Goal: Task Accomplishment & Management: Use online tool/utility

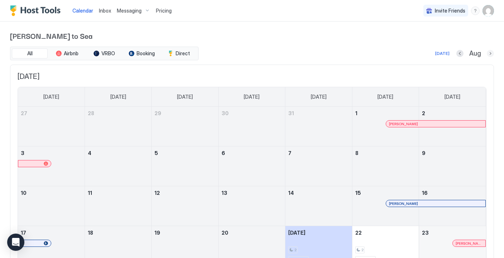
click at [493, 54] on button "Next month" at bounding box center [490, 53] width 7 height 7
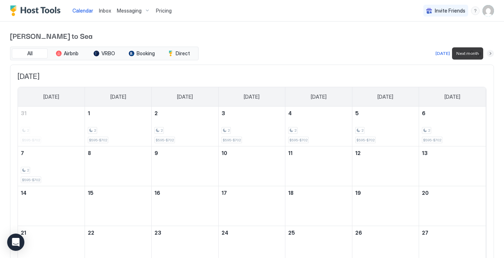
click at [493, 54] on button "Next month" at bounding box center [490, 53] width 7 height 7
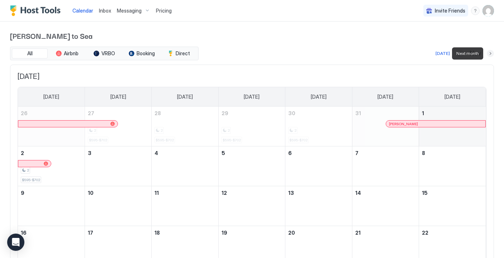
click at [493, 54] on button "Next month" at bounding box center [490, 53] width 7 height 7
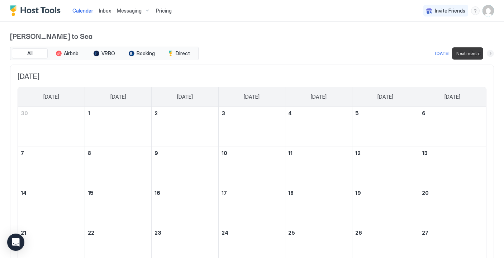
click at [493, 54] on button "Next month" at bounding box center [490, 53] width 7 height 7
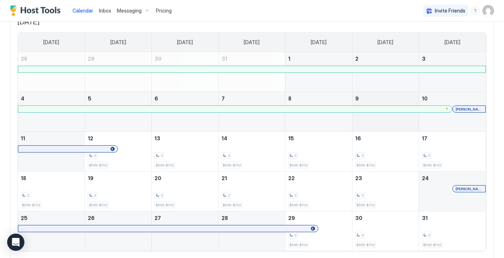
scroll to position [56, 0]
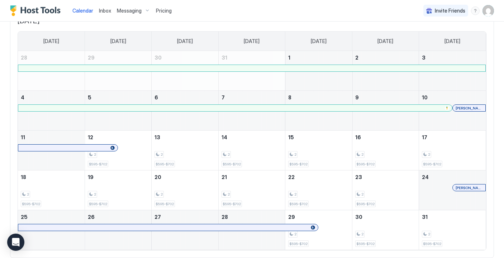
click at [161, 9] on span "Pricing" at bounding box center [164, 11] width 16 height 6
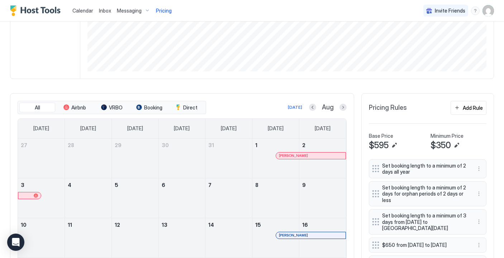
scroll to position [135, 0]
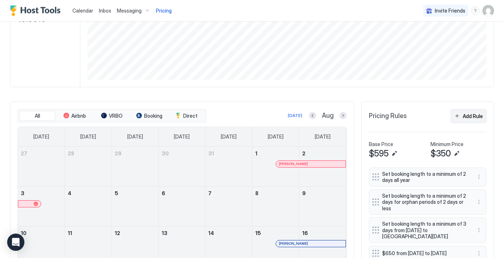
click at [460, 118] on button "Add Rule" at bounding box center [469, 116] width 36 height 14
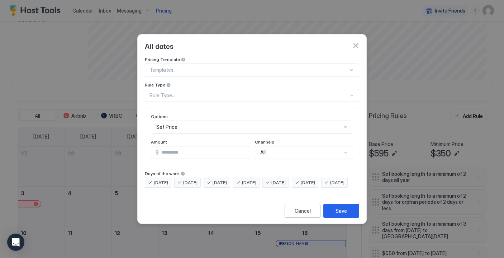
click at [187, 67] on div at bounding box center [249, 70] width 199 height 6
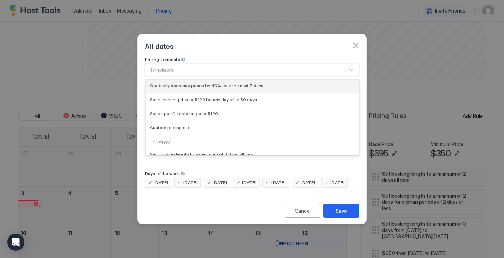
scroll to position [39, 0]
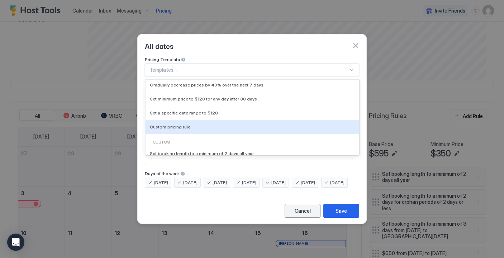
click at [305, 212] on button "Cancel" at bounding box center [303, 211] width 36 height 14
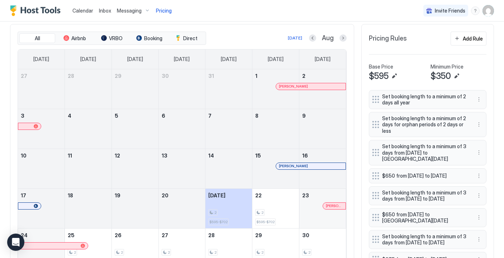
scroll to position [208, 0]
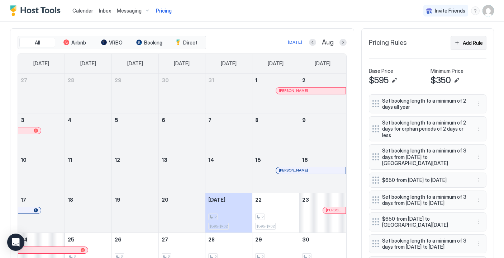
click at [477, 42] on div "Add Rule" at bounding box center [473, 43] width 20 height 8
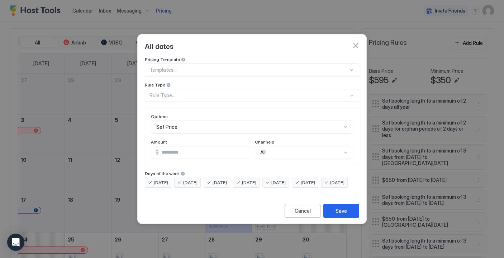
click at [171, 67] on div at bounding box center [249, 70] width 199 height 6
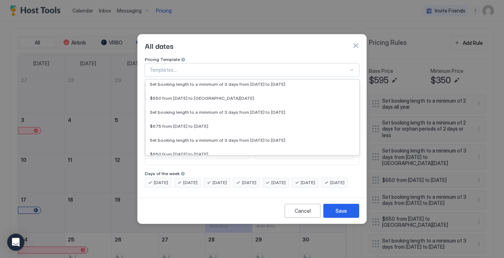
scroll to position [164, 0]
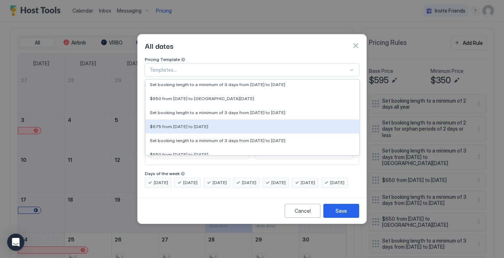
click at [176, 124] on span "$675 from Sat, Sep 27th 2025 to Fri, Oct 10th 2025" at bounding box center [179, 126] width 58 height 5
type input "***"
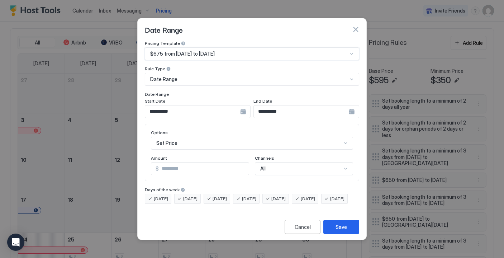
click at [180, 51] on span "$675 from Sat, Sep 27th 2025 to Fri, Oct 10th 2025" at bounding box center [182, 54] width 65 height 6
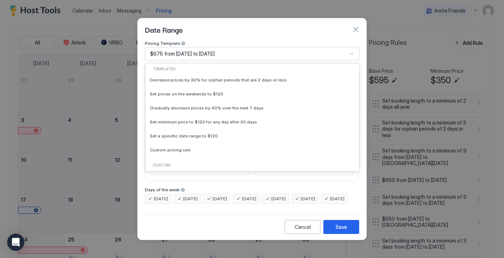
scroll to position [115, 0]
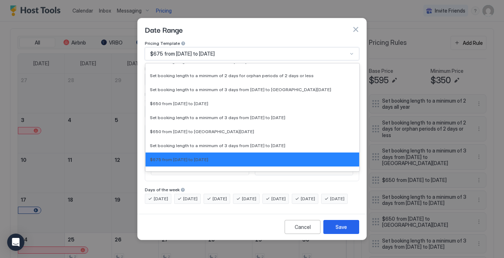
click at [180, 51] on span "$675 from Sat, Sep 27th 2025 to Fri, Oct 10th 2025" at bounding box center [182, 54] width 65 height 6
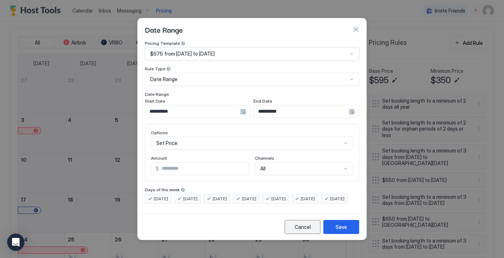
click at [306, 231] on div "Cancel" at bounding box center [303, 227] width 16 height 8
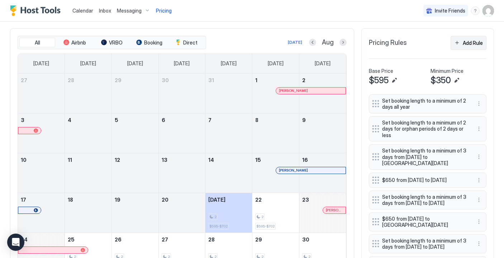
click at [468, 41] on div "Add Rule" at bounding box center [473, 43] width 20 height 8
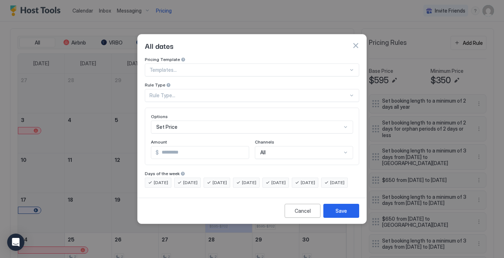
click at [206, 67] on div at bounding box center [249, 70] width 199 height 6
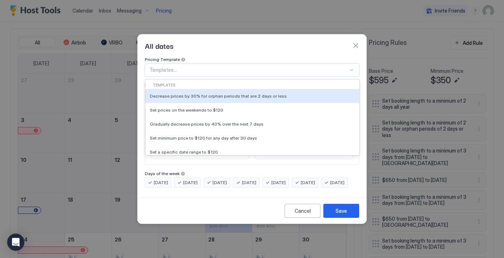
click at [206, 67] on div at bounding box center [249, 70] width 199 height 6
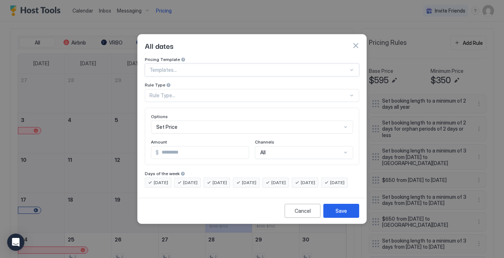
click at [206, 67] on div at bounding box center [249, 70] width 199 height 6
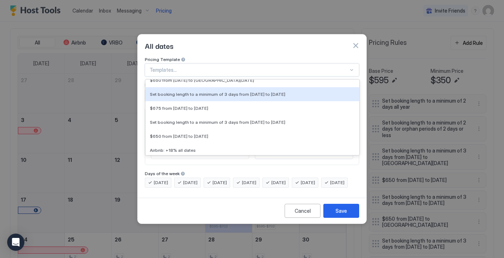
scroll to position [185, 0]
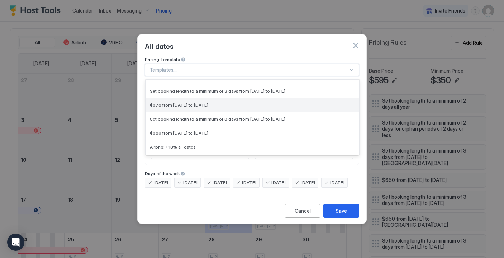
click at [208, 101] on div "$675 from Sat, Sep 27th 2025 to Fri, Oct 10th 2025" at bounding box center [253, 105] width 214 height 14
type input "***"
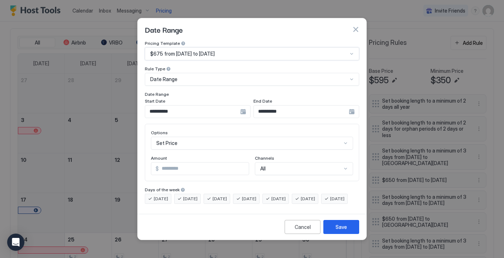
click at [183, 76] on div "Date Range" at bounding box center [249, 79] width 198 height 6
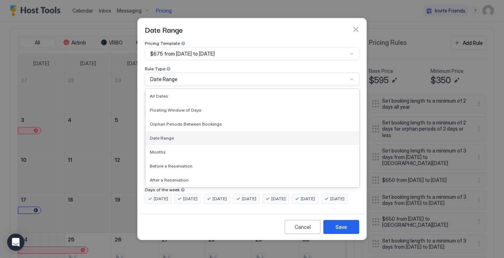
click at [180, 134] on div "Date Range" at bounding box center [253, 138] width 214 height 14
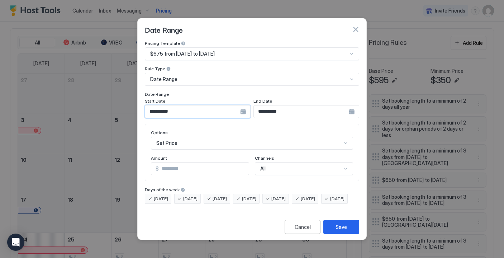
click at [194, 105] on input "**********" at bounding box center [192, 111] width 95 height 12
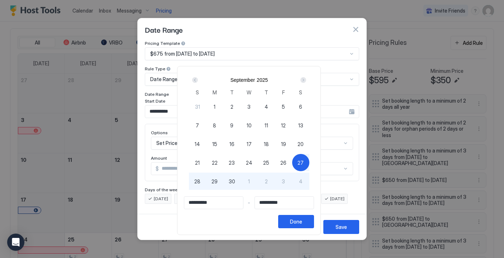
click at [306, 80] on div "Next" at bounding box center [303, 80] width 6 height 6
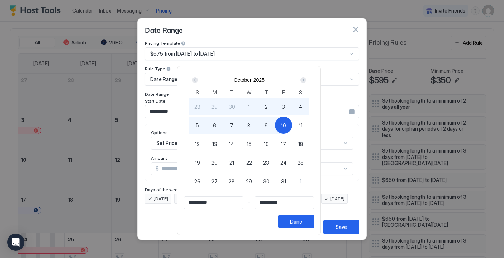
click at [306, 80] on div "Next" at bounding box center [303, 80] width 6 height 6
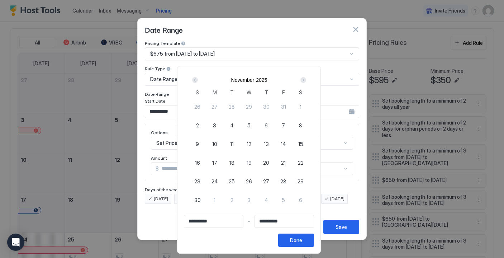
click at [306, 80] on div "Next" at bounding box center [303, 80] width 6 height 6
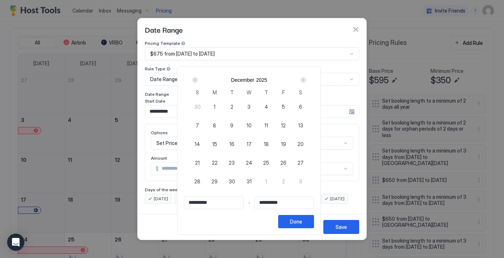
click at [306, 80] on div "Next" at bounding box center [303, 80] width 6 height 6
click at [267, 106] on span "1" at bounding box center [266, 107] width 2 height 8
type input "**********"
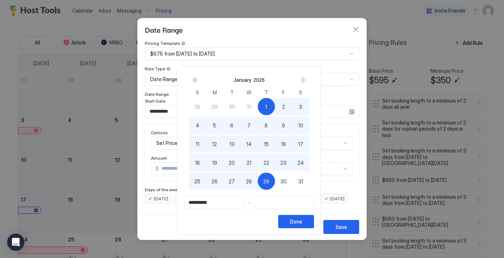
click at [290, 201] on input "Input Field" at bounding box center [284, 202] width 59 height 12
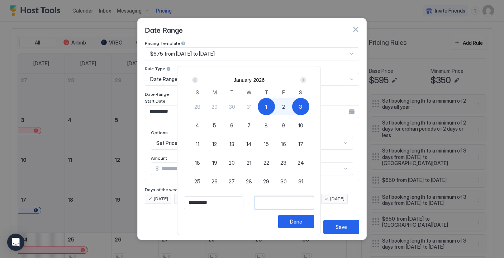
click at [306, 82] on div "Next" at bounding box center [303, 80] width 6 height 6
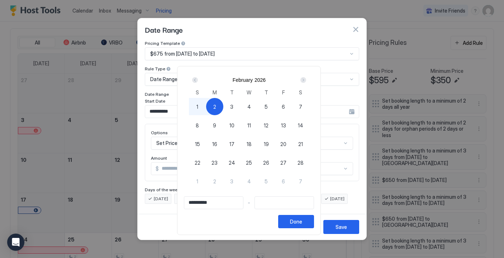
click at [198, 80] on div "Prev" at bounding box center [195, 80] width 6 height 6
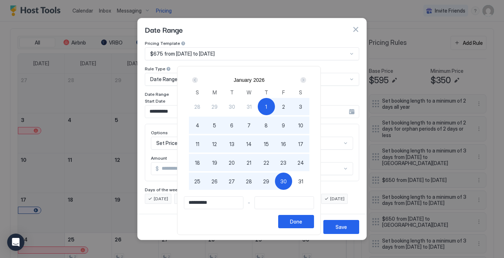
type input "**********"
click at [303, 181] on span "31" at bounding box center [300, 181] width 5 height 8
type input "**********"
click at [302, 222] on div "Done" at bounding box center [296, 222] width 12 height 8
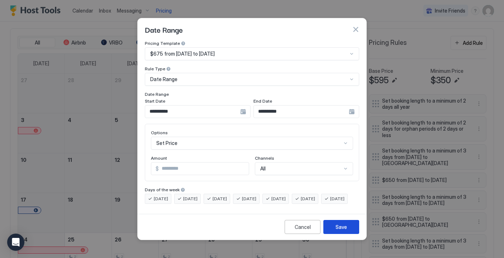
click at [353, 234] on button "Save" at bounding box center [341, 227] width 36 height 14
